Goal: Contribute content: Contribute content

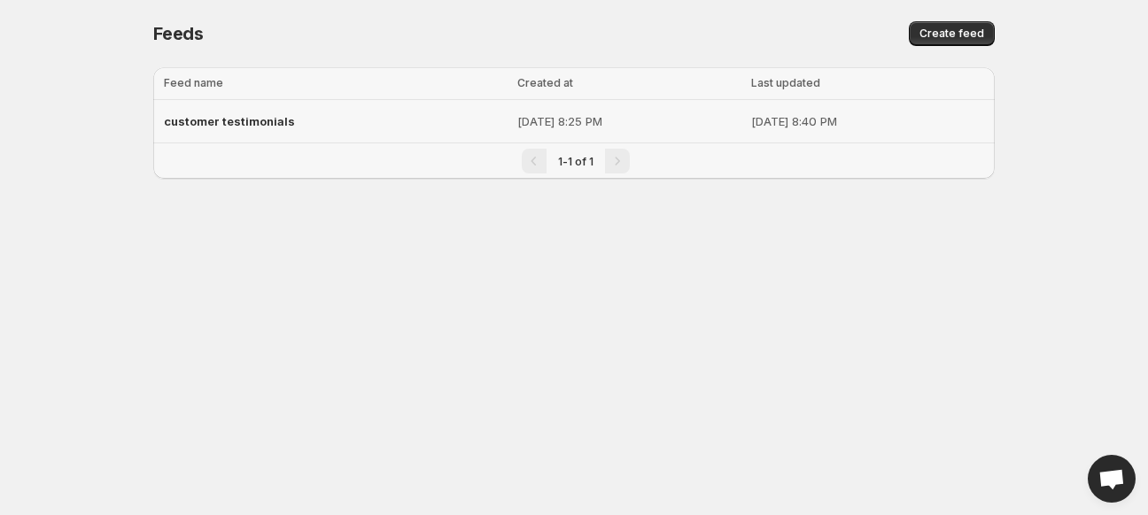
click at [248, 128] on span "customer testimonials" at bounding box center [229, 121] width 131 height 14
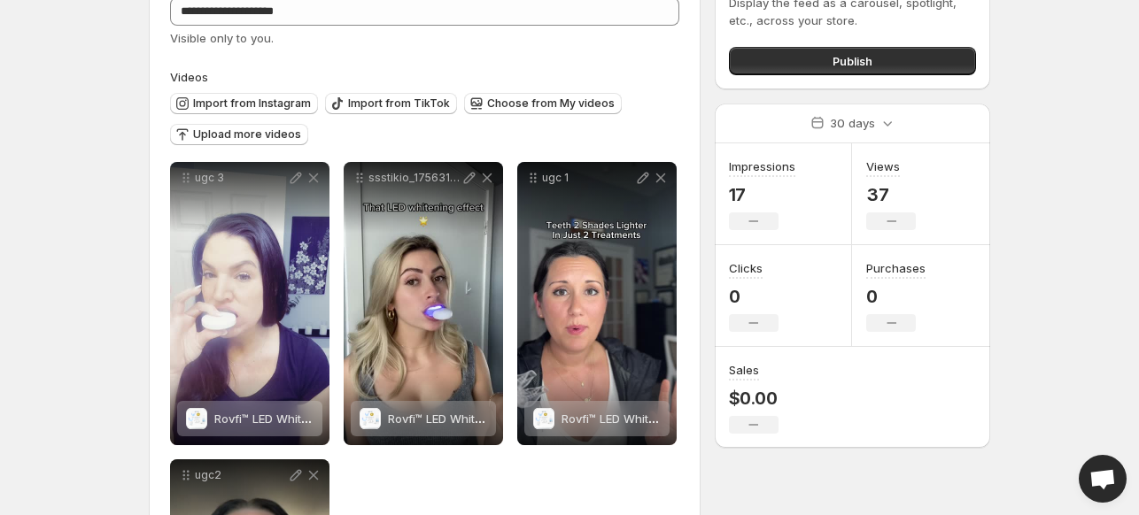
scroll to position [113, 0]
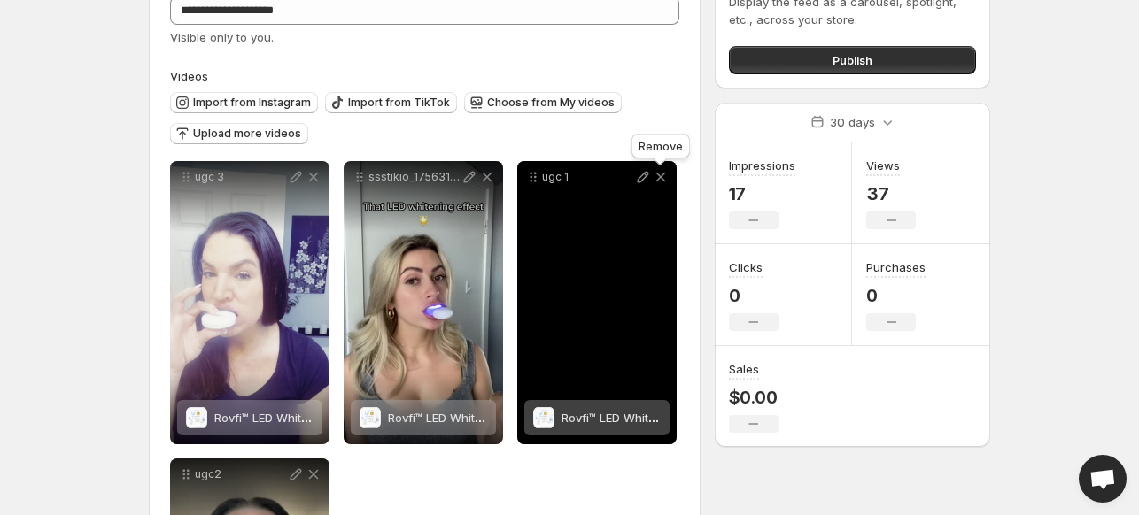
click at [659, 177] on icon at bounding box center [661, 178] width 10 height 10
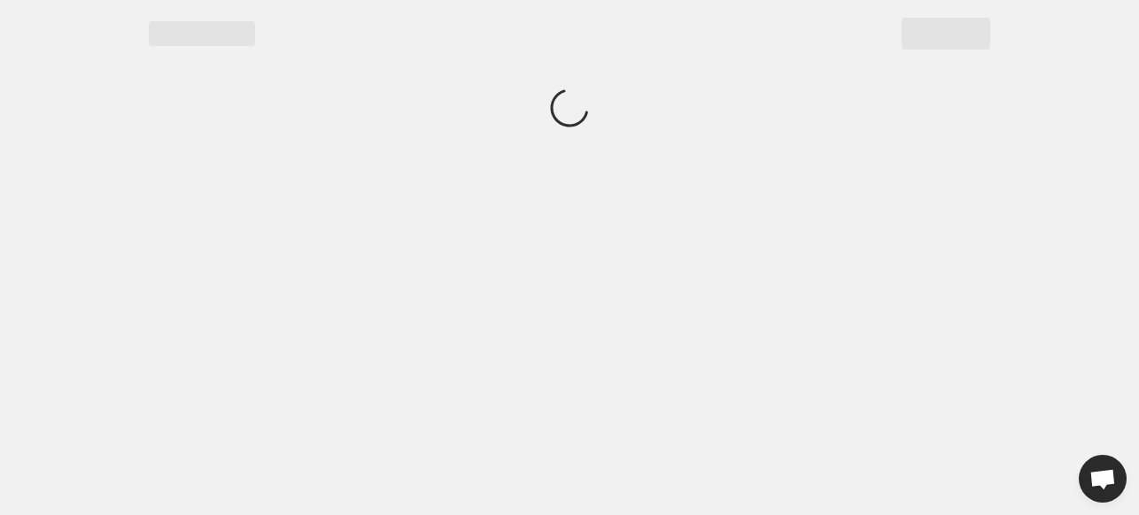
scroll to position [0, 0]
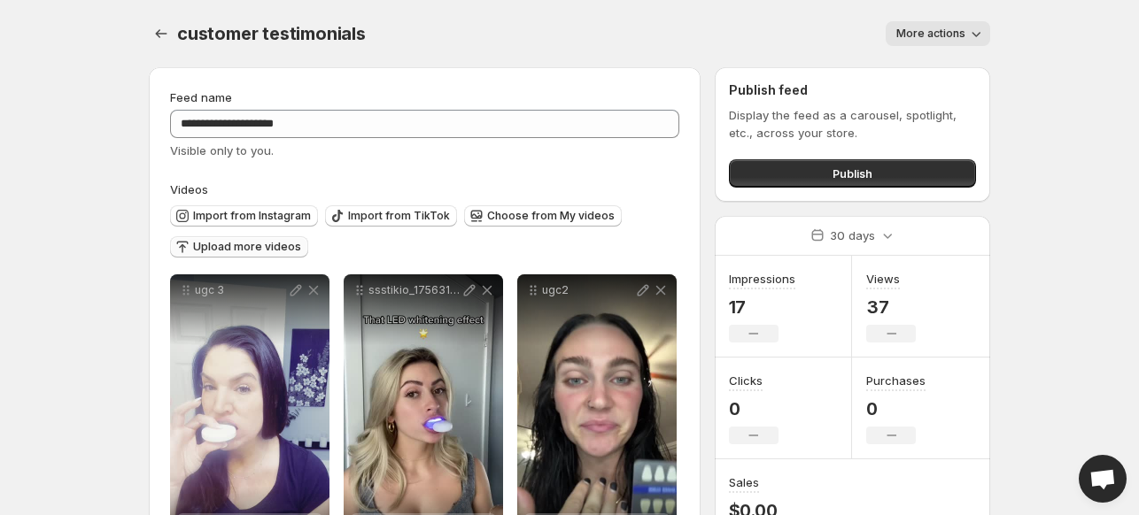
click at [288, 255] on button "Upload more videos" at bounding box center [239, 246] width 138 height 21
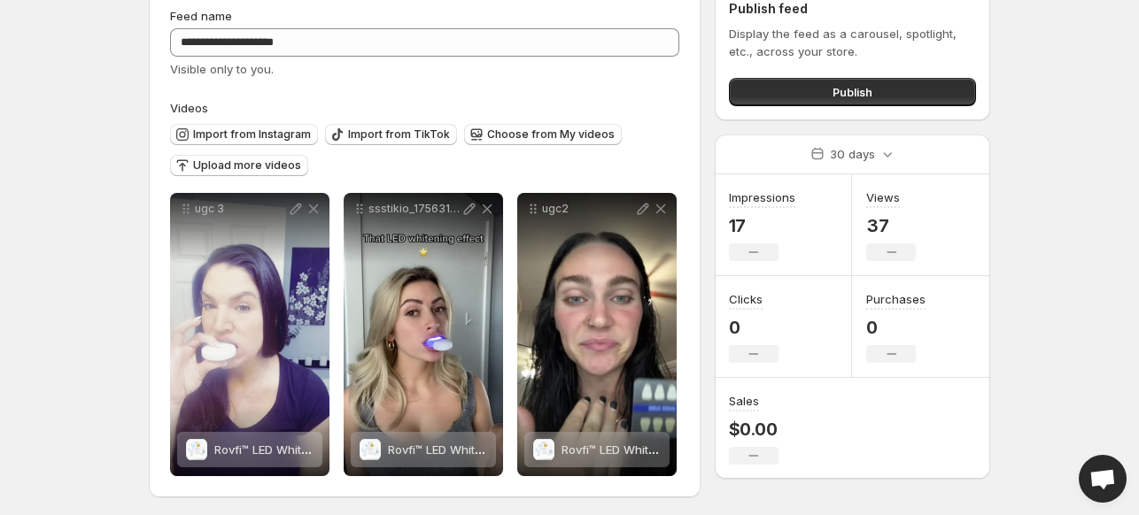
scroll to position [81, 0]
click at [255, 164] on span "Upload more videos" at bounding box center [247, 166] width 108 height 14
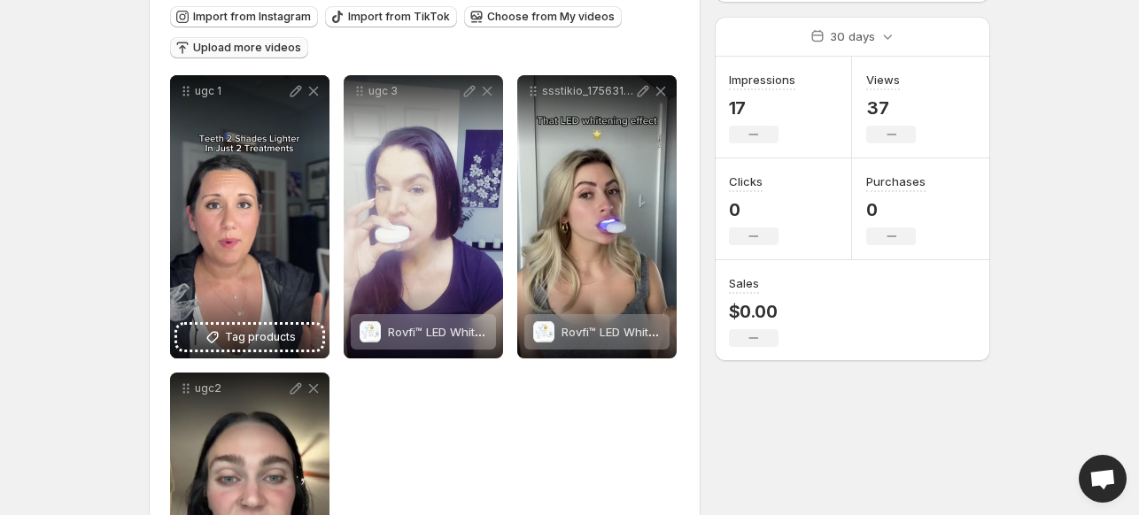
scroll to position [201, 0]
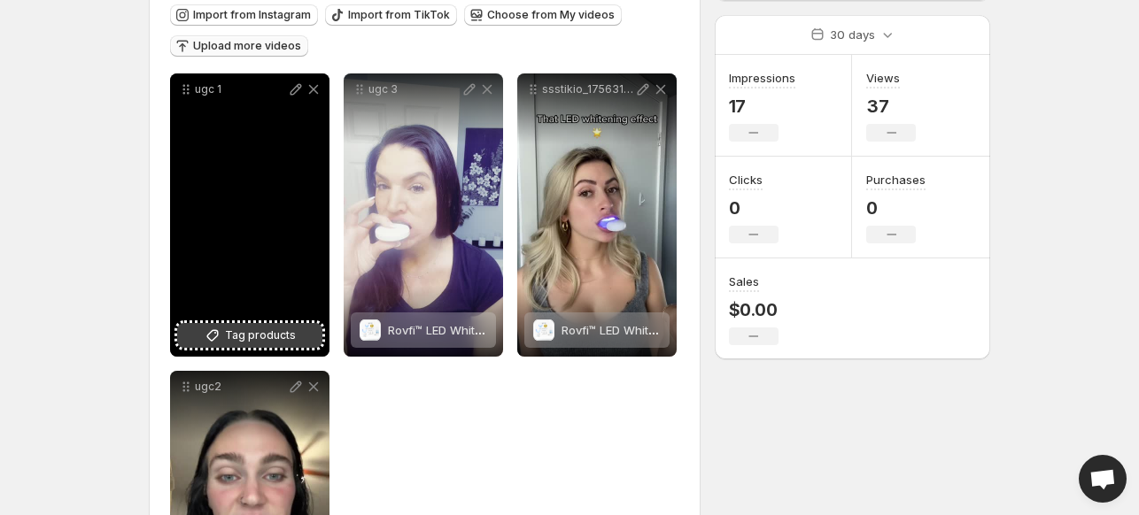
click at [262, 343] on span "Tag products" at bounding box center [260, 336] width 71 height 18
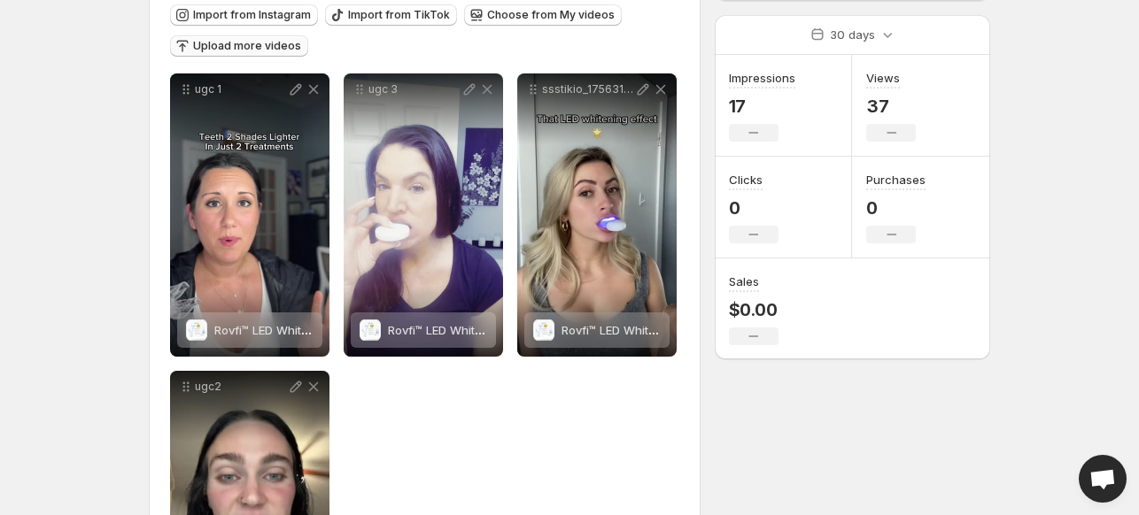
scroll to position [0, 0]
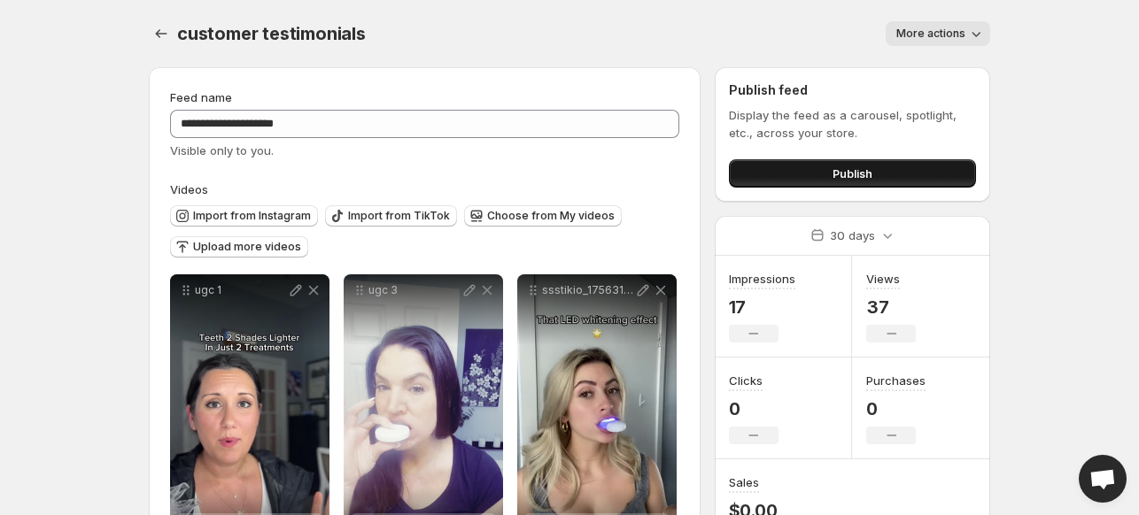
click at [786, 167] on button "Publish" at bounding box center [852, 173] width 247 height 28
